Goal: Information Seeking & Learning: Find specific page/section

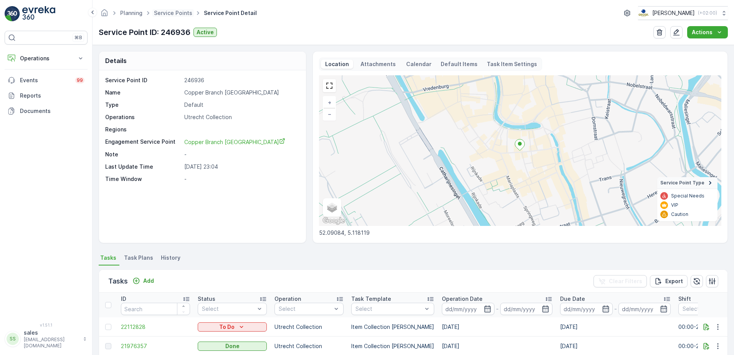
click at [154, 14] on span "Service Points" at bounding box center [172, 13] width 41 height 8
click at [163, 14] on link "Service Points" at bounding box center [173, 13] width 38 height 7
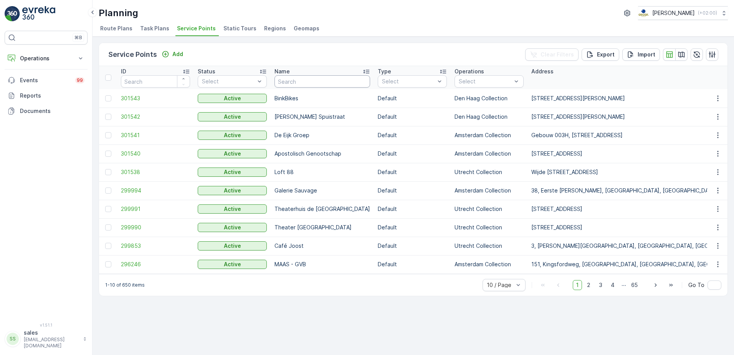
click at [304, 82] on input "text" at bounding box center [322, 81] width 96 height 12
type input "karel"
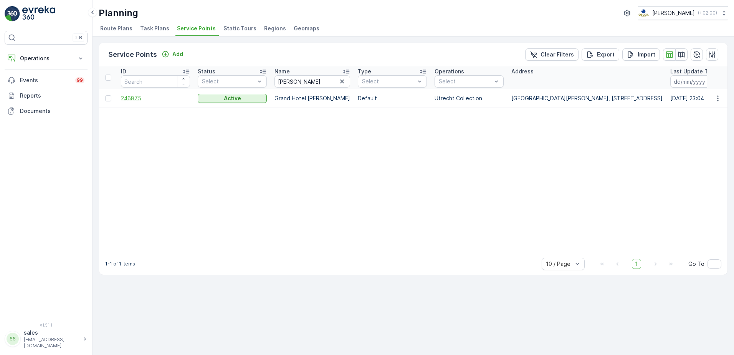
click at [139, 97] on span "246875" at bounding box center [155, 98] width 69 height 8
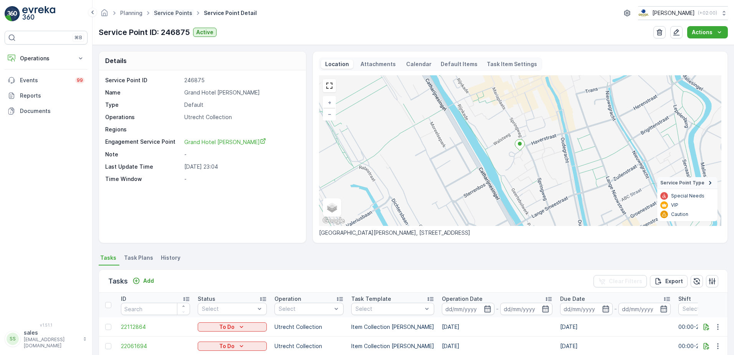
click at [163, 10] on link "Service Points" at bounding box center [173, 13] width 38 height 7
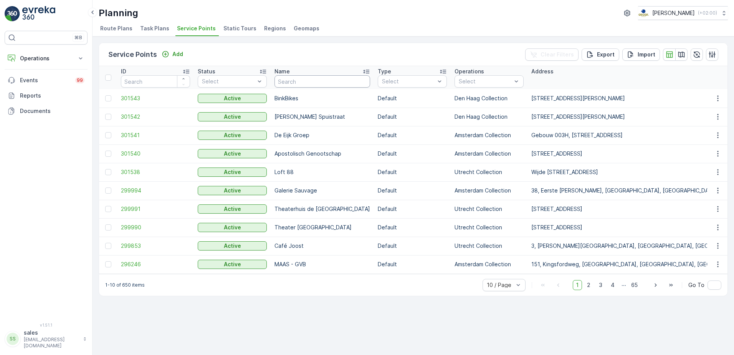
click at [309, 81] on input "text" at bounding box center [322, 81] width 96 height 12
type input "de utre"
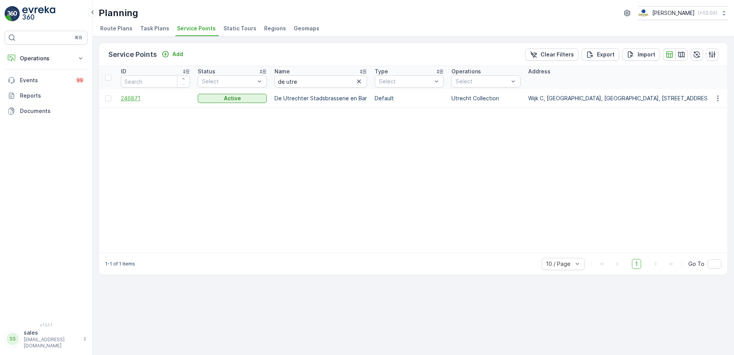
click at [129, 97] on span "246871" at bounding box center [155, 98] width 69 height 8
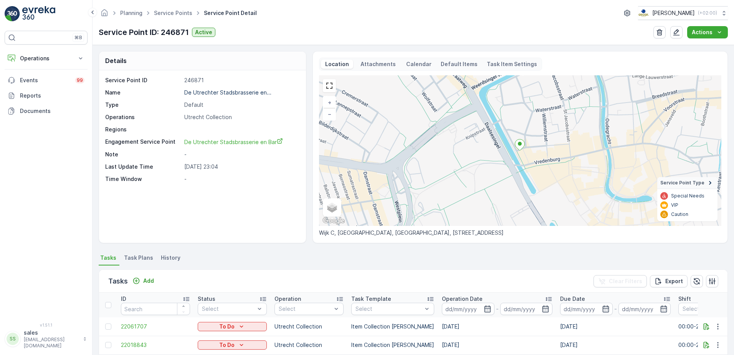
click at [406, 68] on div "Location Attachments Calendar Default Items Task Item Settings" at bounding box center [430, 64] width 223 height 13
click at [408, 67] on p "Calendar" at bounding box center [418, 64] width 25 height 8
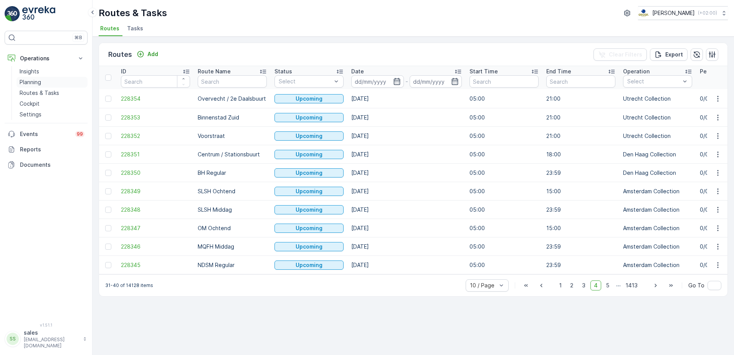
click at [31, 84] on p "Planning" at bounding box center [30, 82] width 21 height 8
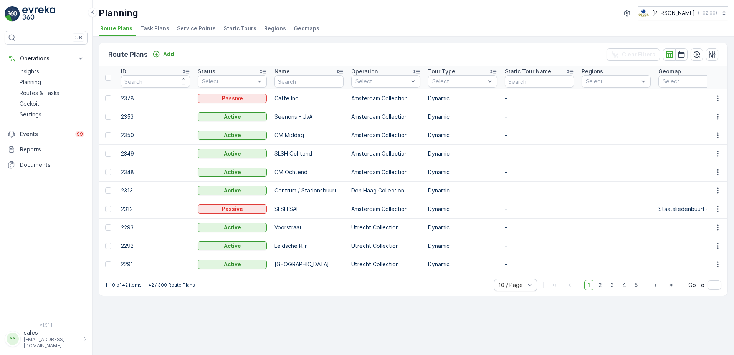
click at [148, 29] on span "Task Plans" at bounding box center [154, 29] width 29 height 8
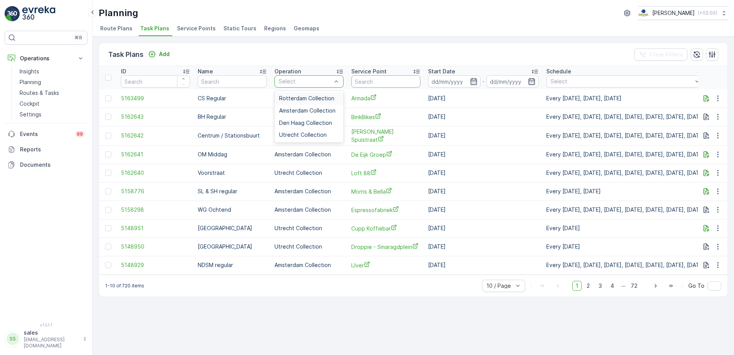
click at [383, 81] on input "text" at bounding box center [385, 81] width 69 height 12
type input "karel"
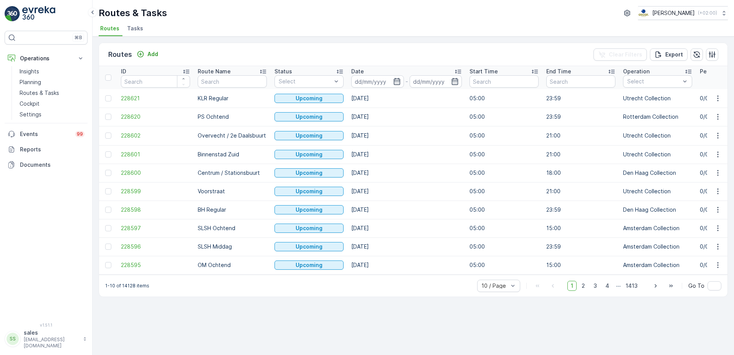
click at [292, 334] on div "Routes Add Clear Filters Export ID Route Name Status Select Date - Start Time E…" at bounding box center [413, 195] width 641 height 318
click at [32, 83] on p "Planning" at bounding box center [30, 82] width 21 height 8
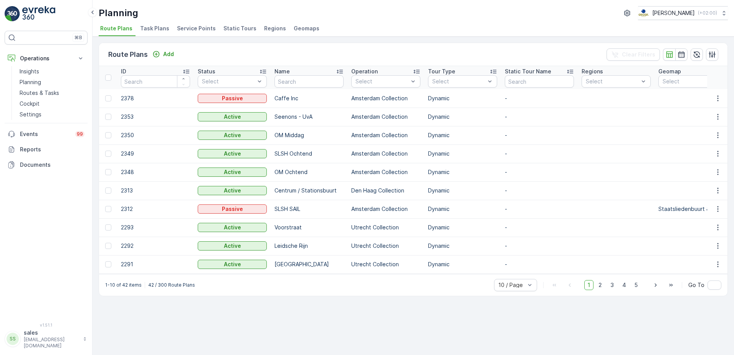
click at [203, 28] on span "Service Points" at bounding box center [196, 29] width 39 height 8
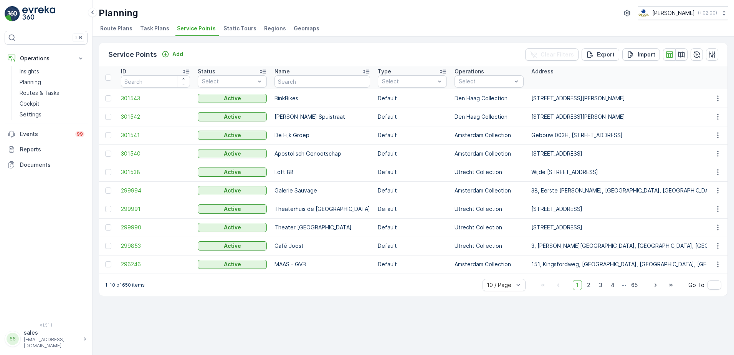
click at [155, 26] on span "Task Plans" at bounding box center [154, 29] width 29 height 8
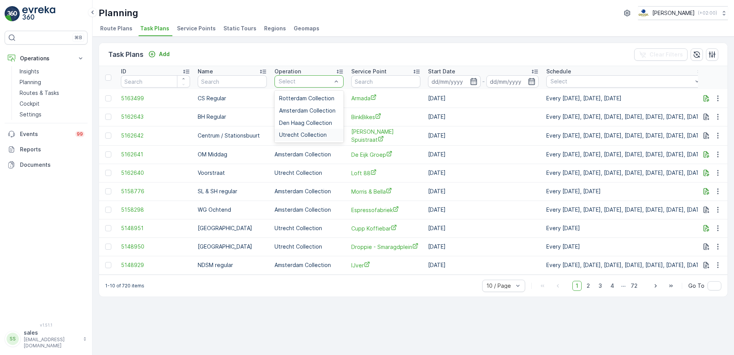
click at [294, 135] on span "Utrecht Collection" at bounding box center [303, 135] width 48 height 6
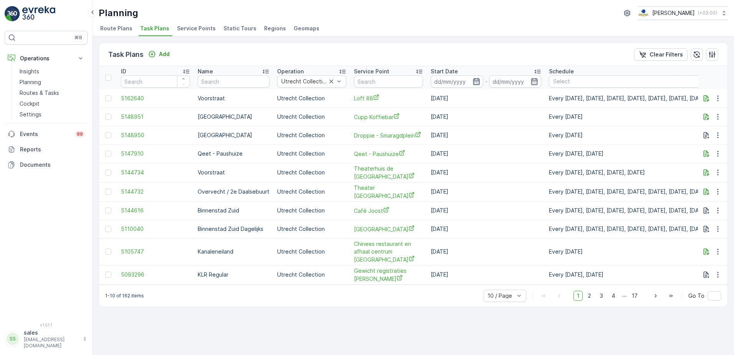
click at [476, 79] on icon "button" at bounding box center [476, 81] width 7 height 7
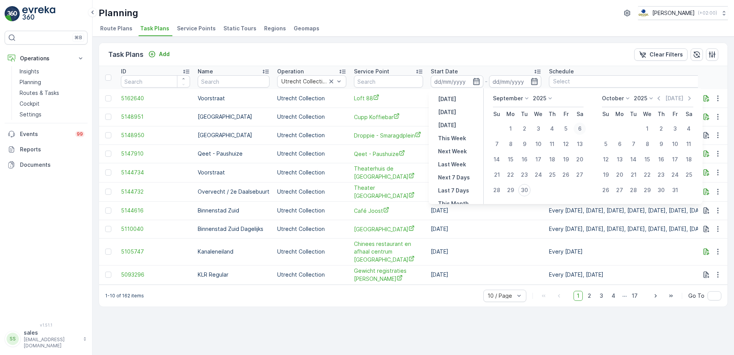
click at [579, 129] on div "6" at bounding box center [579, 128] width 12 height 12
type input "[DATE]"
click at [467, 82] on input at bounding box center [457, 81] width 53 height 12
type input "[DATE]"
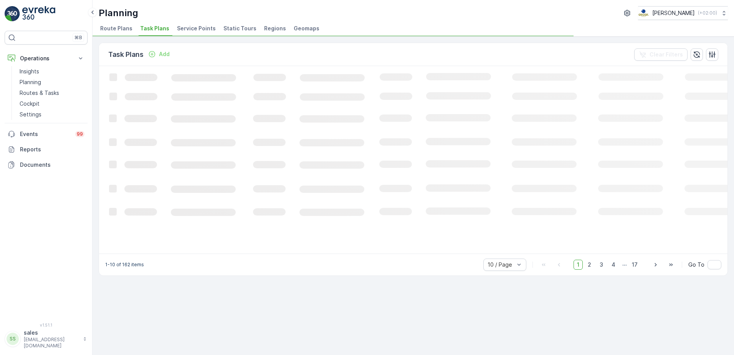
click at [475, 86] on icon "Loading..." at bounding box center [467, 159] width 737 height 186
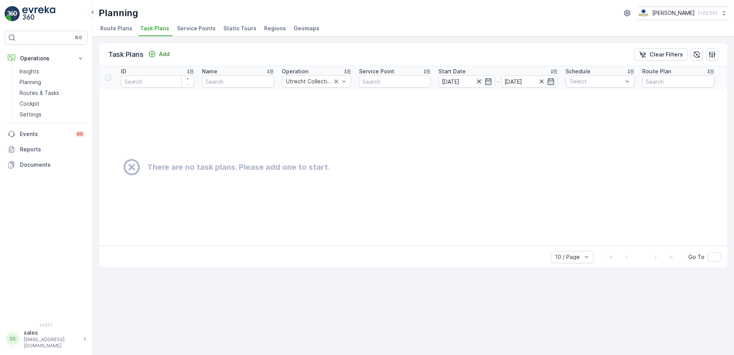
click at [481, 83] on icon "button" at bounding box center [479, 81] width 4 height 4
click at [490, 79] on icon "button" at bounding box center [488, 81] width 7 height 7
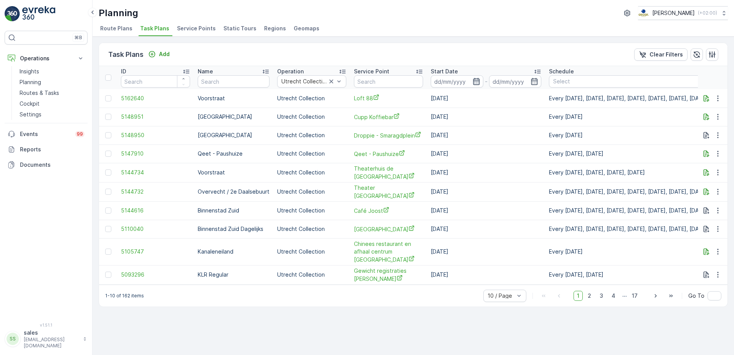
click at [477, 83] on icon "button" at bounding box center [477, 82] width 8 height 8
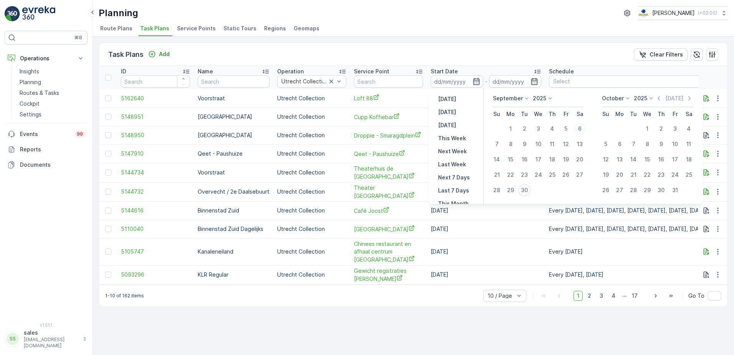
click at [578, 129] on div "6" at bounding box center [579, 128] width 12 height 12
type input "[DATE]"
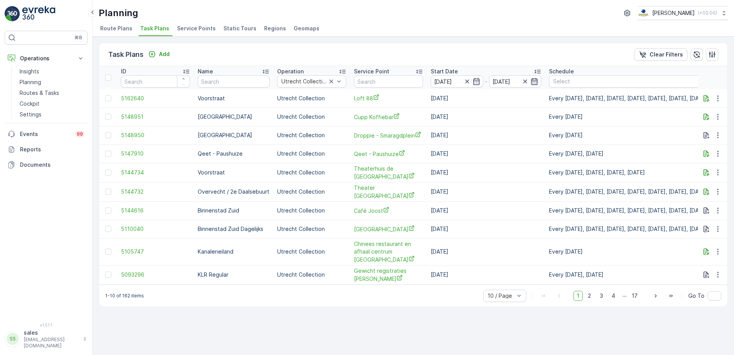
click at [535, 82] on icon "button" at bounding box center [534, 82] width 8 height 8
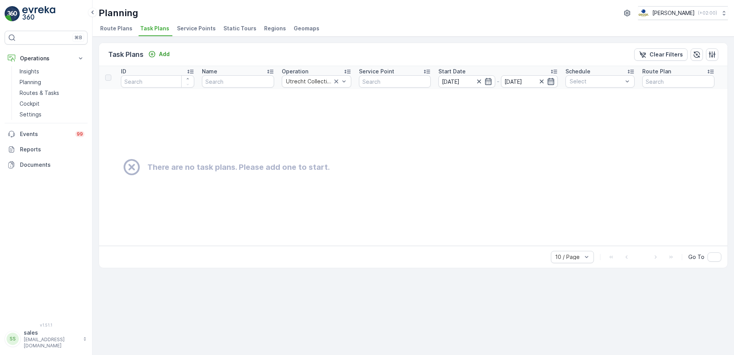
click at [552, 83] on icon "button" at bounding box center [551, 82] width 8 height 8
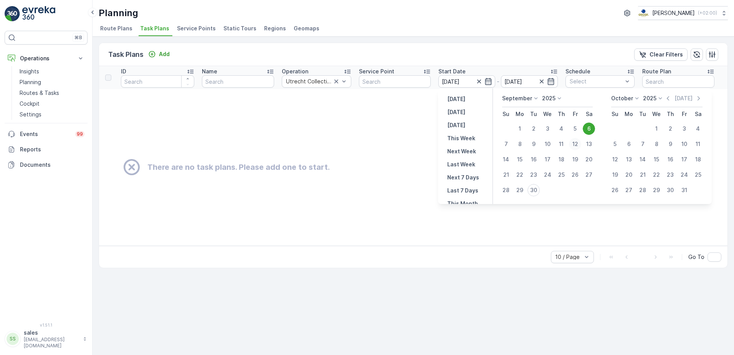
click at [574, 142] on div "12" at bounding box center [575, 144] width 12 height 12
type input "[DATE]"
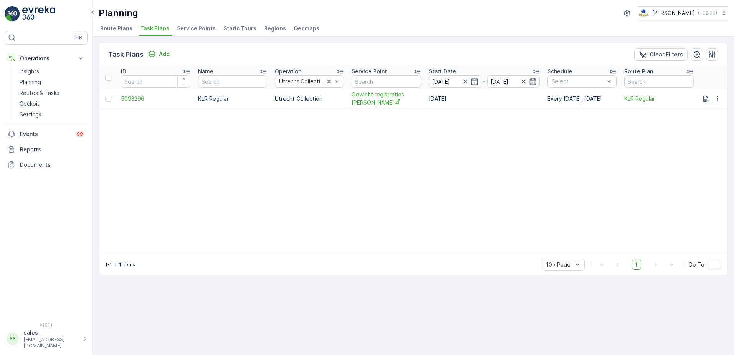
click at [118, 28] on span "Route Plans" at bounding box center [116, 29] width 32 height 8
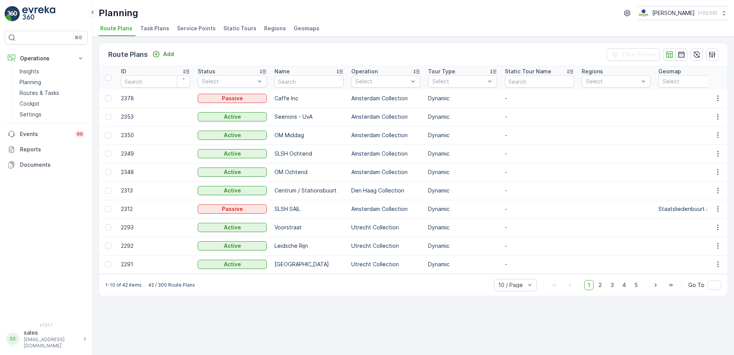
click at [154, 29] on span "Task Plans" at bounding box center [154, 29] width 29 height 8
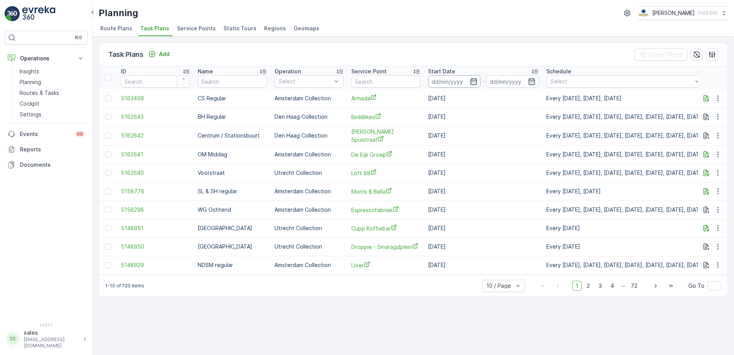
click at [452, 82] on input at bounding box center [454, 81] width 53 height 12
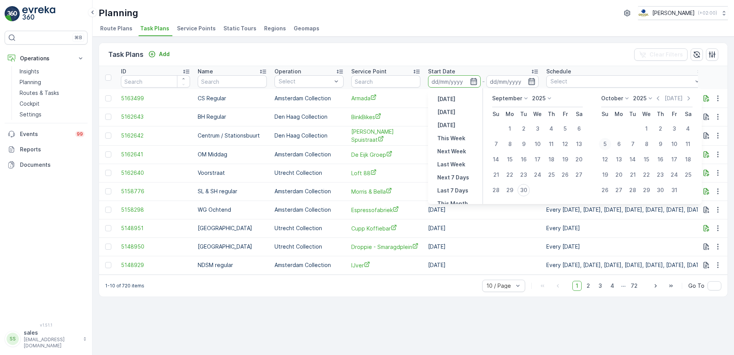
click at [607, 144] on div "5" at bounding box center [605, 144] width 12 height 12
type input "[DATE]"
click at [533, 80] on icon "button" at bounding box center [532, 82] width 8 height 8
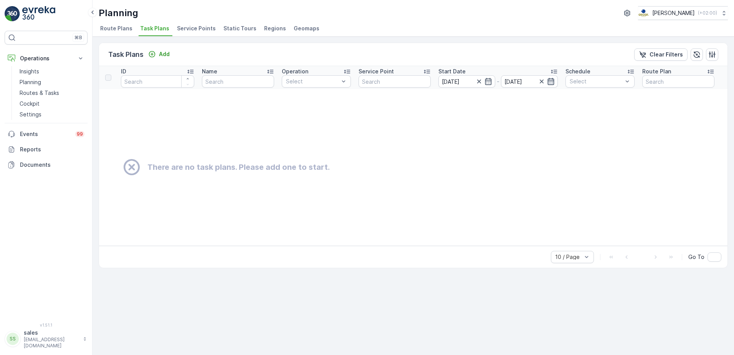
click at [547, 81] on icon "button" at bounding box center [551, 82] width 8 height 8
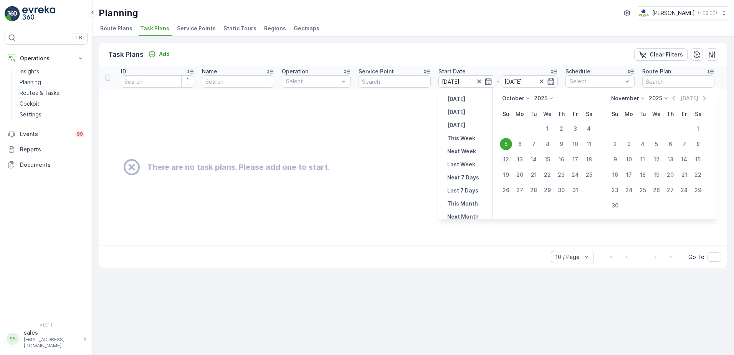
click at [511, 162] on div "12" at bounding box center [506, 159] width 12 height 12
type input "[DATE]"
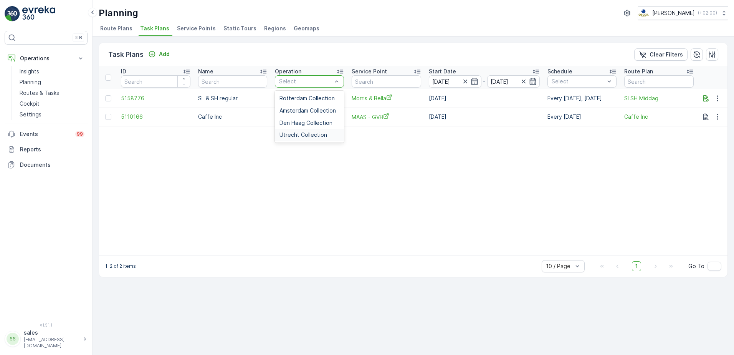
click at [294, 133] on span "Utrecht Collection" at bounding box center [303, 135] width 48 height 6
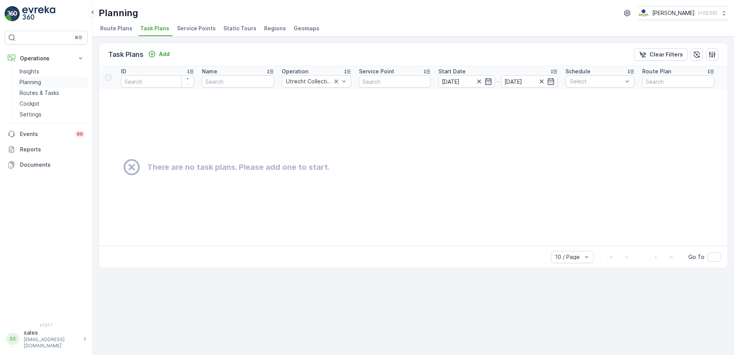
click at [35, 80] on p "Planning" at bounding box center [30, 82] width 21 height 8
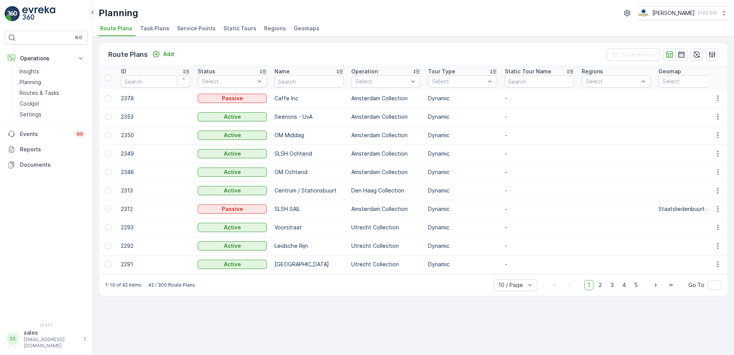
click at [150, 30] on span "Task Plans" at bounding box center [154, 29] width 29 height 8
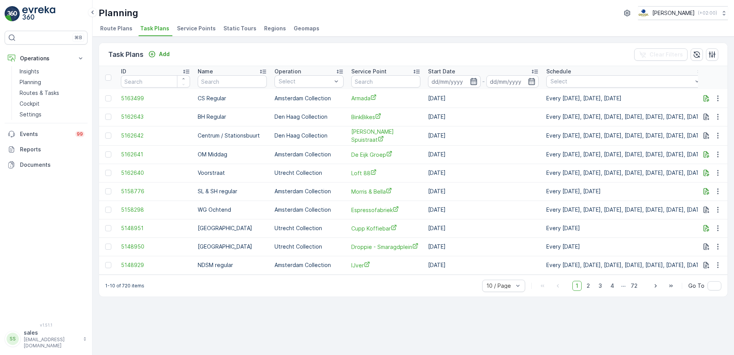
click at [473, 82] on icon "button" at bounding box center [474, 82] width 8 height 8
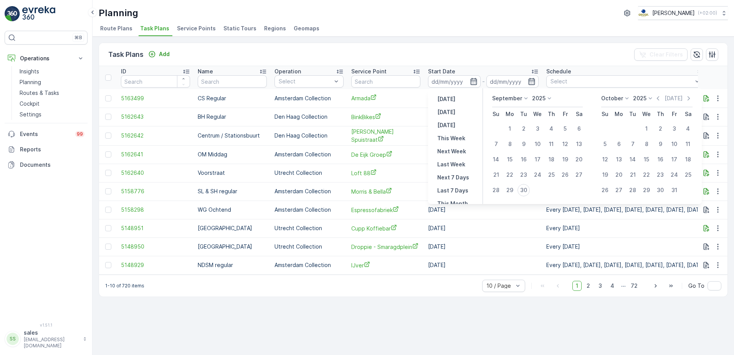
click at [501, 53] on div "Task Plans Add Clear Filters" at bounding box center [413, 54] width 628 height 23
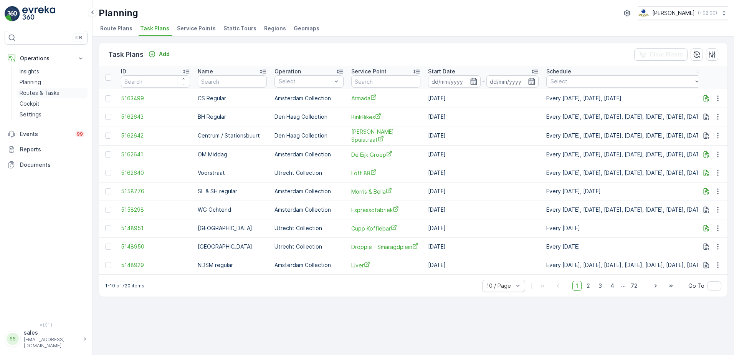
click at [40, 93] on p "Routes & Tasks" at bounding box center [40, 93] width 40 height 8
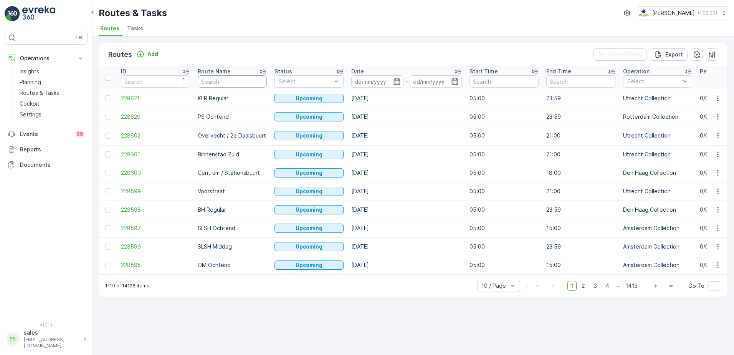
click at [218, 77] on input "text" at bounding box center [232, 81] width 69 height 12
type input "binn"
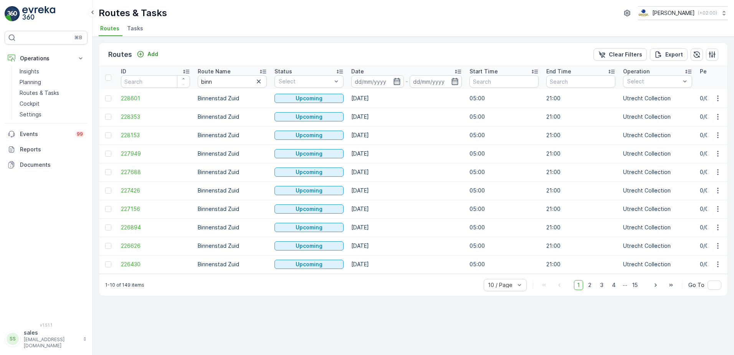
click at [458, 71] on icon at bounding box center [458, 72] width 8 height 8
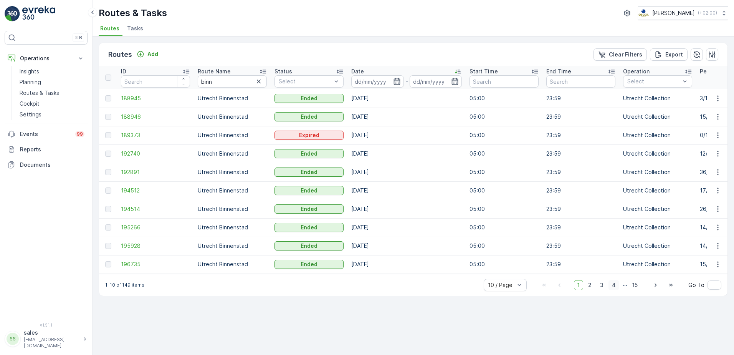
click at [616, 290] on span "4" at bounding box center [613, 285] width 11 height 10
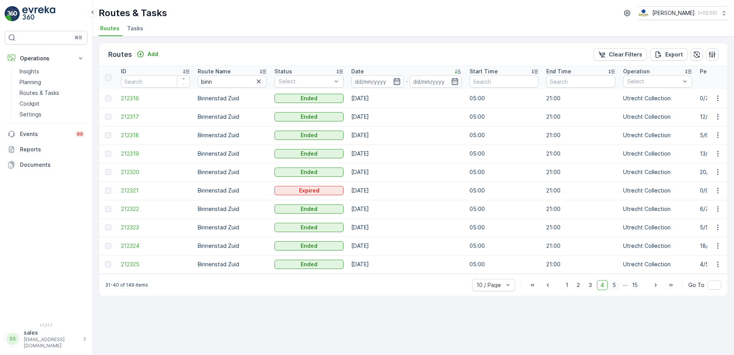
click at [617, 290] on span "5" at bounding box center [614, 285] width 10 height 10
click at [616, 289] on span "6" at bounding box center [614, 285] width 10 height 10
click at [616, 289] on span "7" at bounding box center [614, 285] width 10 height 10
click at [670, 288] on icon "button" at bounding box center [671, 285] width 8 height 8
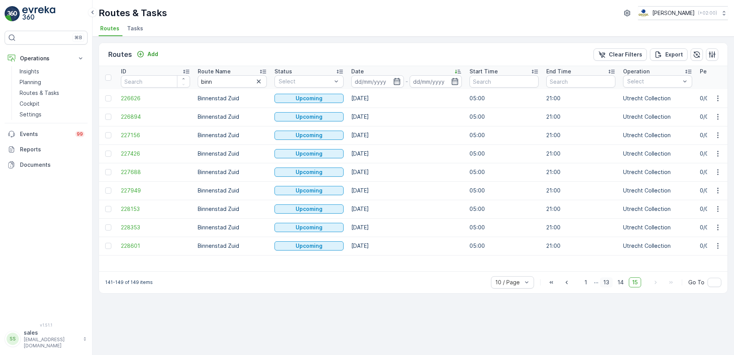
click at [608, 287] on span "13" at bounding box center [606, 282] width 13 height 10
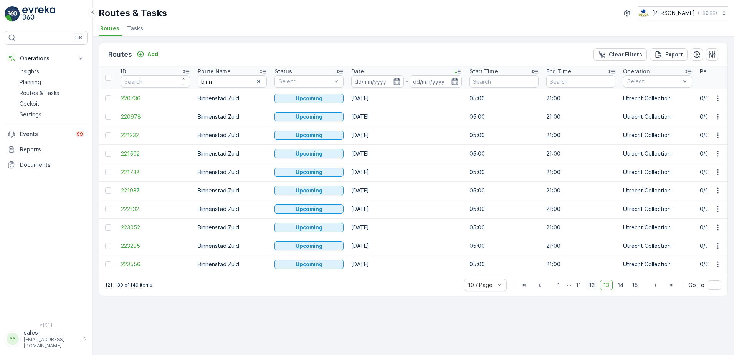
click at [593, 290] on span "12" at bounding box center [592, 285] width 13 height 10
click at [126, 99] on span "217665" at bounding box center [155, 98] width 69 height 8
click at [532, 289] on icon "button" at bounding box center [532, 285] width 8 height 8
click at [562, 289] on p "..." at bounding box center [563, 285] width 5 height 10
click at [536, 289] on icon "button" at bounding box center [534, 285] width 8 height 8
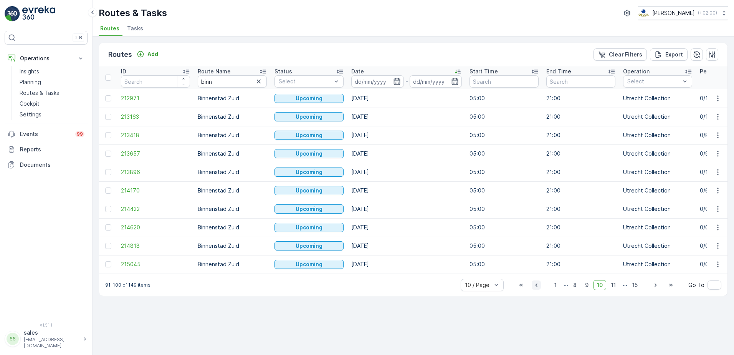
click at [534, 289] on icon "button" at bounding box center [536, 285] width 8 height 8
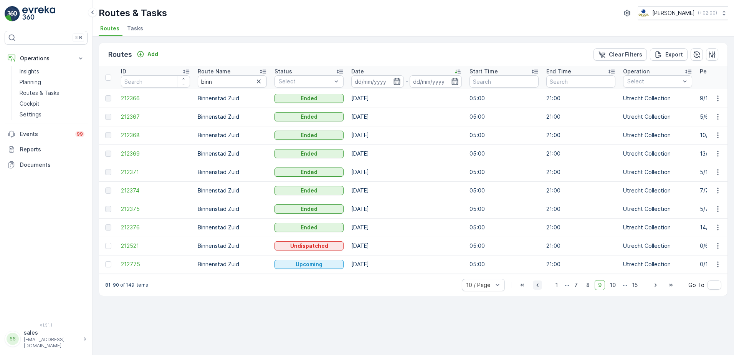
click at [540, 289] on icon "button" at bounding box center [538, 285] width 8 height 8
click at [578, 290] on span "6" at bounding box center [578, 285] width 10 height 10
click at [457, 71] on icon at bounding box center [458, 72] width 8 height 8
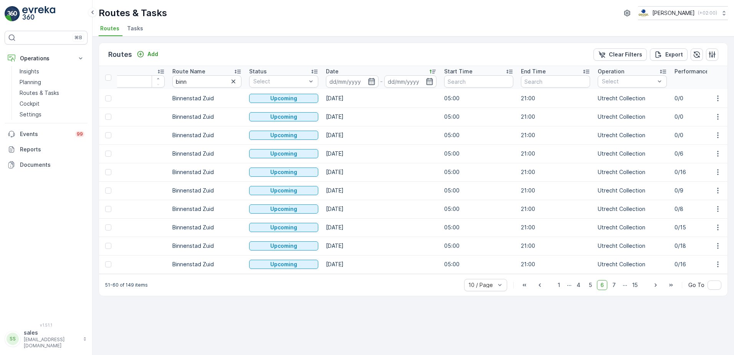
scroll to position [0, 23]
click at [25, 84] on p "Planning" at bounding box center [30, 82] width 21 height 8
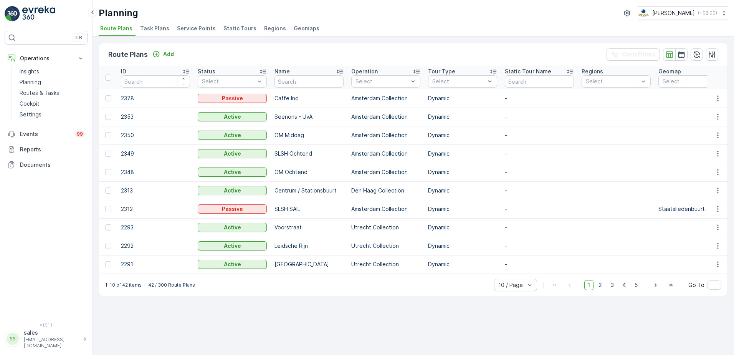
click at [154, 27] on span "Task Plans" at bounding box center [154, 29] width 29 height 8
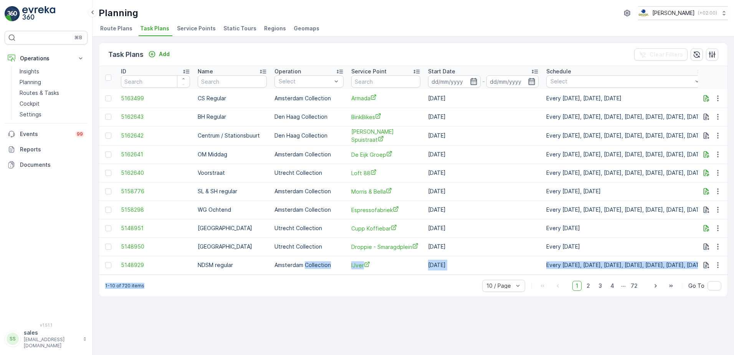
drag, startPoint x: 268, startPoint y: 278, endPoint x: 305, endPoint y: 274, distance: 37.4
click at [305, 274] on div "Task Plans Add Clear Filters ID Name Operation Select Service Point Start Date …" at bounding box center [413, 170] width 629 height 254
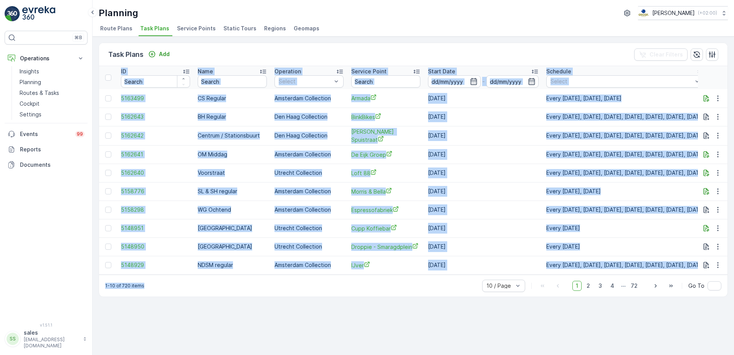
drag, startPoint x: 305, startPoint y: 274, endPoint x: 302, endPoint y: 288, distance: 14.5
click at [302, 288] on div "1-10 of 720 items 10 / Page 1 2 3 4 ... 72 Go To" at bounding box center [413, 285] width 628 height 22
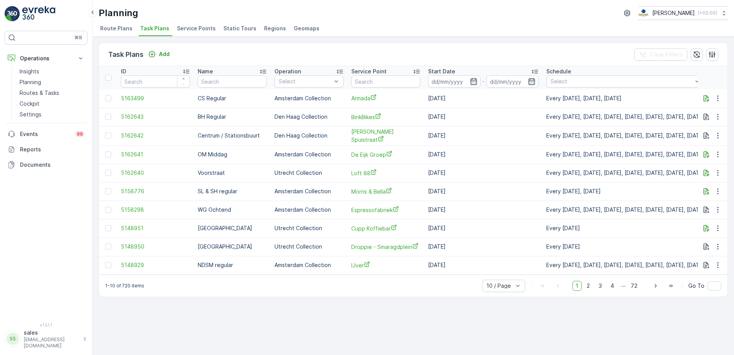
click at [465, 48] on div "Task Plans Add Clear Filters" at bounding box center [413, 54] width 628 height 23
click at [367, 79] on input "text" at bounding box center [385, 81] width 69 height 12
type input "zuy"
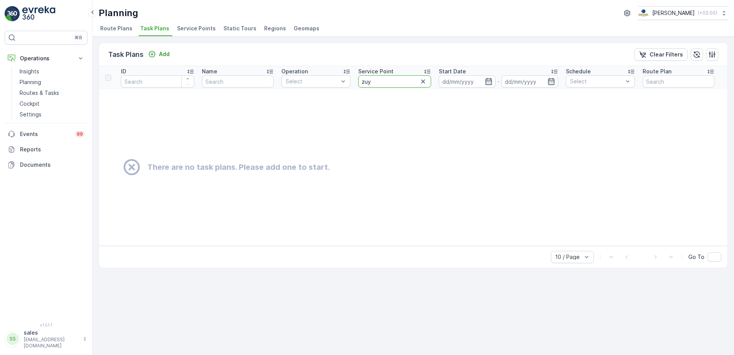
click at [385, 81] on input "zuy" at bounding box center [394, 81] width 73 height 12
type input "z"
